Goal: Task Accomplishment & Management: Use online tool/utility

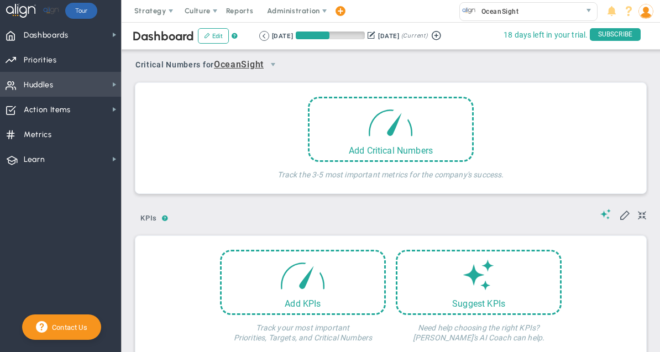
click at [30, 86] on span "Huddles" at bounding box center [39, 84] width 30 height 23
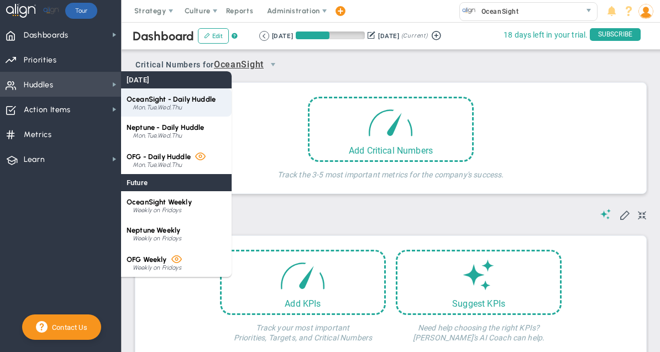
click at [151, 100] on span "OceanSight - Daily Huddle" at bounding box center [171, 99] width 89 height 8
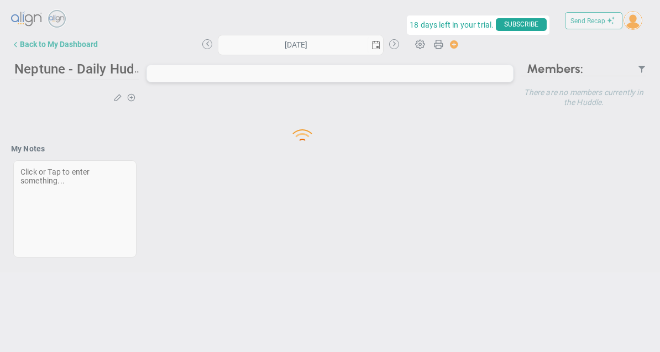
type input "[DATE]"
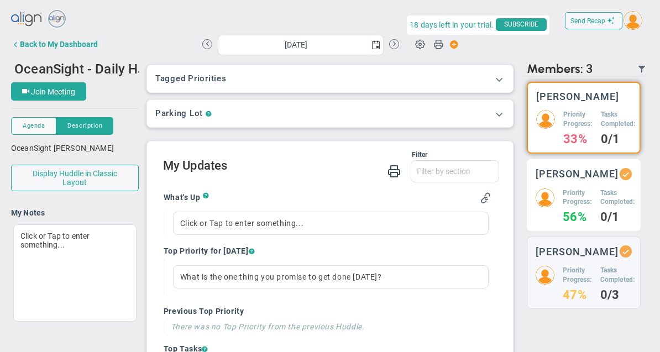
click at [583, 216] on div "Priority Progress: 56%" at bounding box center [576, 205] width 29 height 34
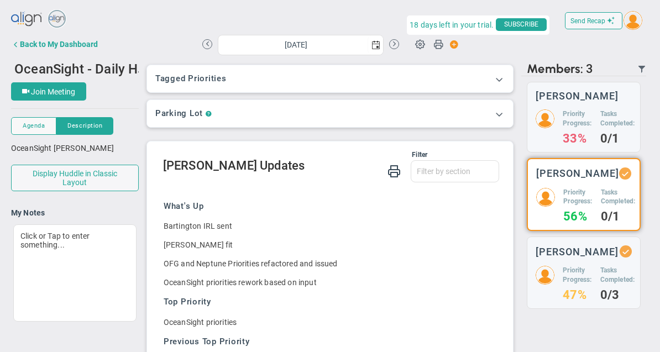
scroll to position [58, 0]
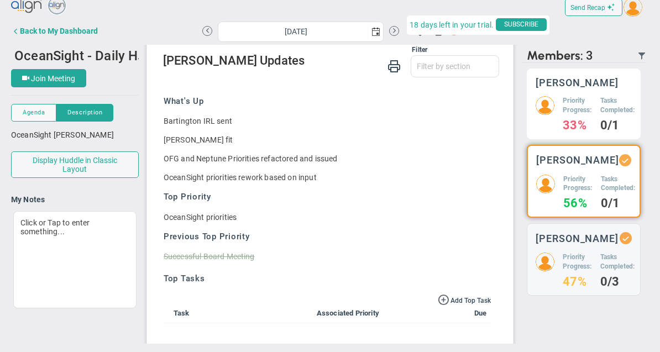
click at [592, 69] on div "Tyler Van Schoonhoven Priority Progress: 33% Tasks Completed: 0/1" at bounding box center [584, 104] width 114 height 71
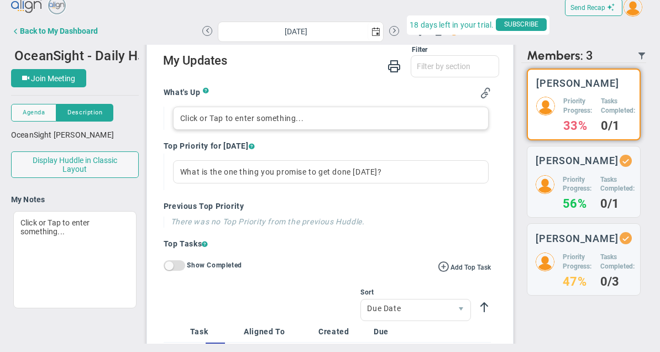
click at [288, 107] on div "Click or Tap to enter something..." at bounding box center [330, 118] width 315 height 23
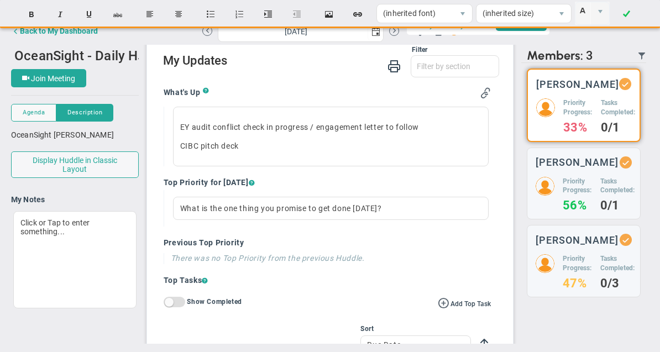
click at [170, 107] on div "EY audit conflict check in progress / engagement letter to follow CIBC pitch de…" at bounding box center [327, 137] width 327 height 60
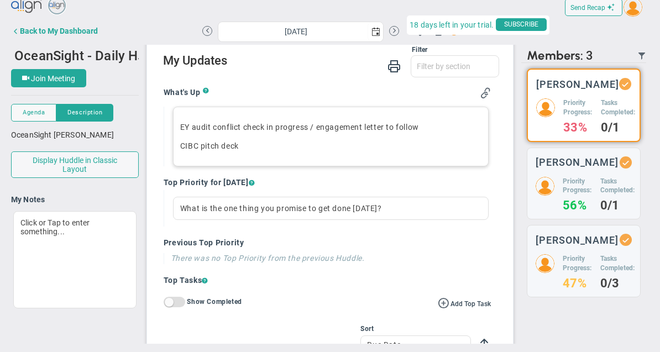
click at [185, 140] on p "CIBC pitch deck ﻿" at bounding box center [330, 145] width 301 height 11
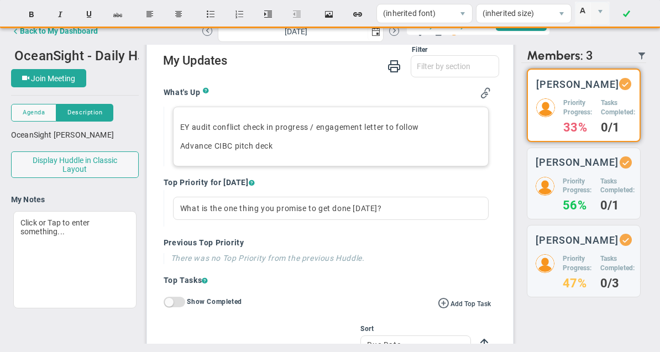
click at [438, 107] on div "EY audit conflict check in progress / engagement letter to follow Advance CIBC …" at bounding box center [330, 137] width 315 height 60
click at [450, 122] on p "EY audit conflict check in progress / engagement letter to follow" at bounding box center [330, 127] width 301 height 11
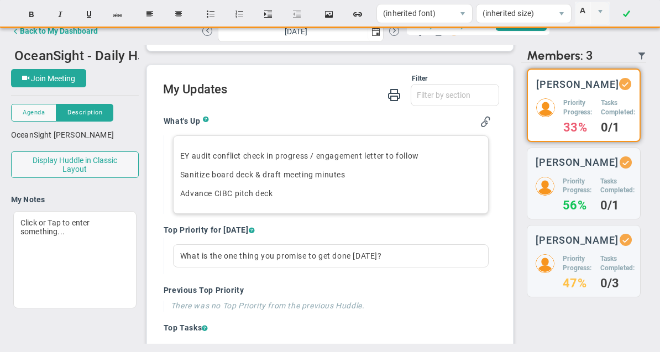
scroll to position [62, 0]
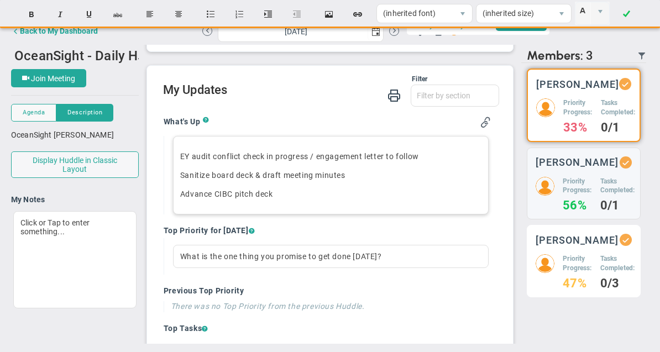
click at [586, 254] on h5 "Priority Progress:" at bounding box center [576, 263] width 29 height 19
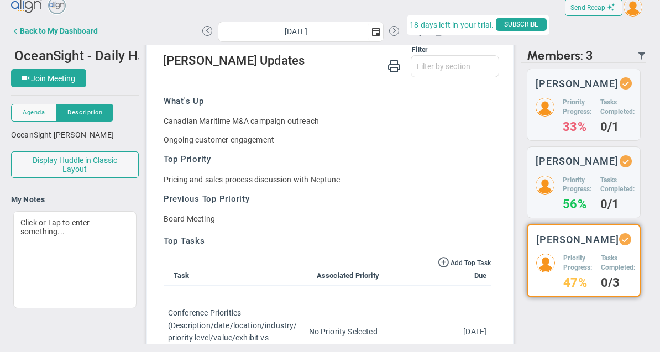
scroll to position [23, 0]
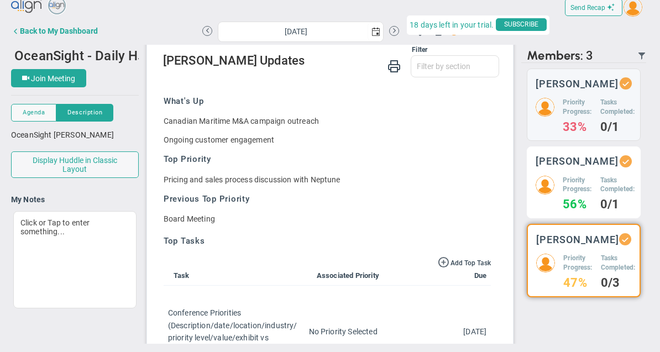
click at [603, 187] on h5 "Tasks Completed:" at bounding box center [617, 185] width 35 height 19
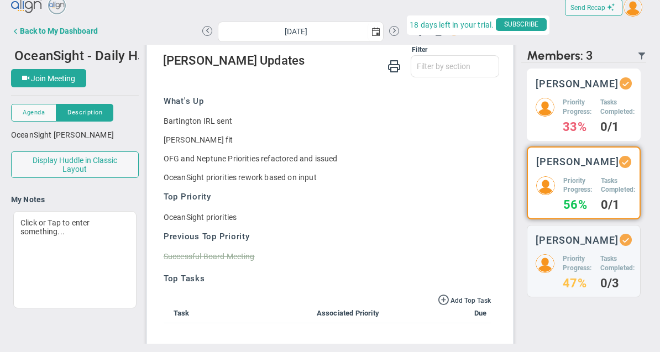
click at [604, 122] on h4 "0/1" at bounding box center [617, 127] width 35 height 10
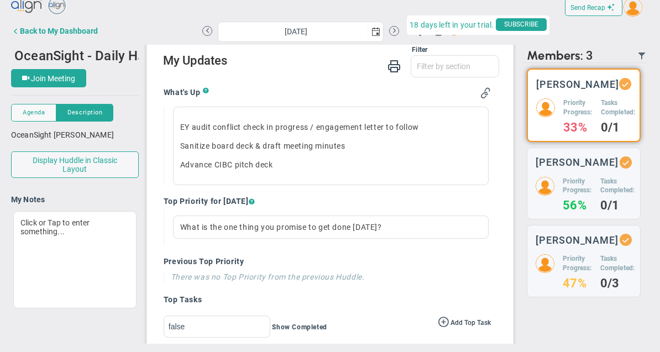
scroll to position [92, 0]
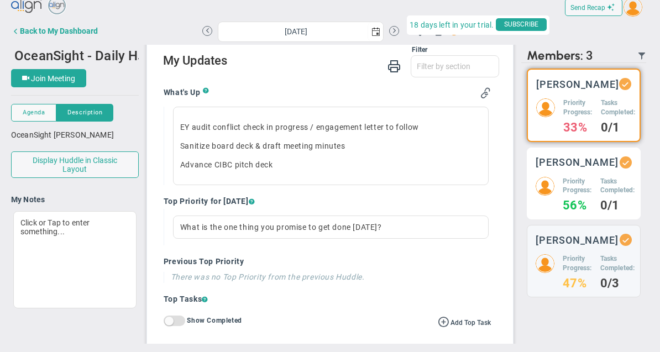
click at [604, 157] on h3 "[PERSON_NAME]" at bounding box center [576, 162] width 83 height 10
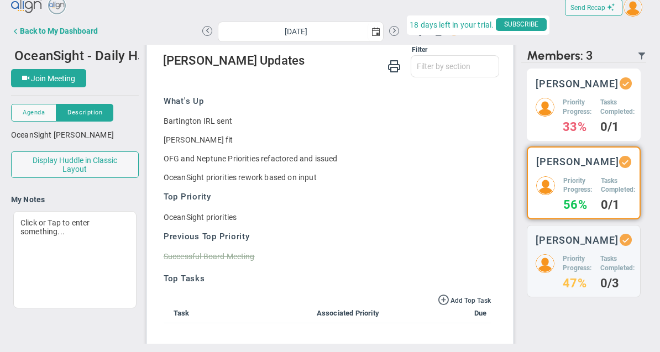
click at [596, 95] on div "Tyler Van Schoonhoven Priority Progress: 33% Tasks Completed: 0/1" at bounding box center [584, 105] width 114 height 72
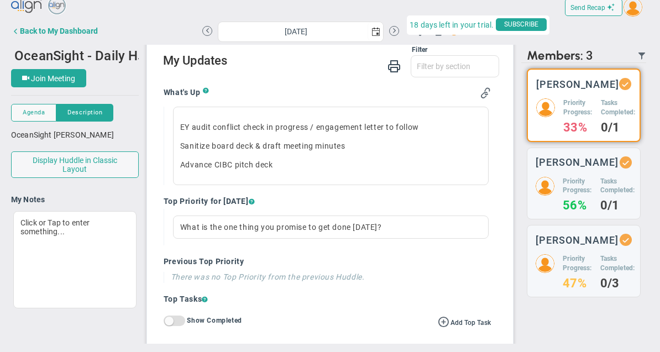
scroll to position [92, 0]
click at [457, 215] on div "What is the one thing you promise to get done [DATE]?" at bounding box center [330, 226] width 315 height 23
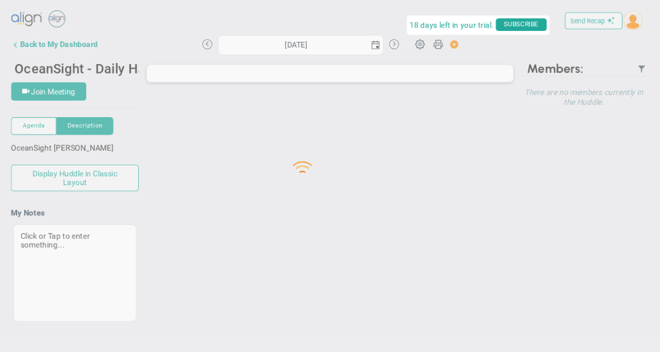
type input "[DATE]"
